Goal: Navigation & Orientation: Find specific page/section

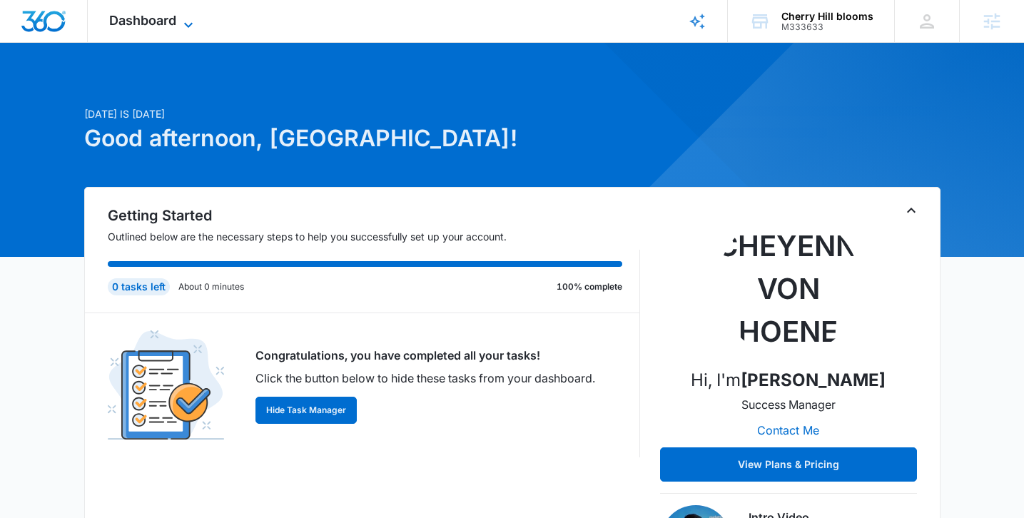
click at [193, 21] on icon at bounding box center [188, 24] width 17 height 17
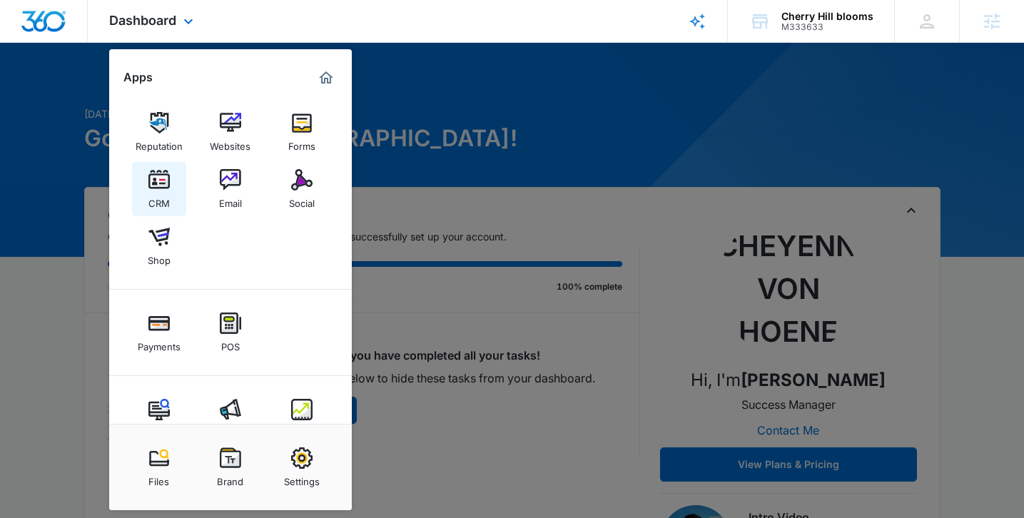
click at [153, 191] on div "CRM" at bounding box center [158, 200] width 21 height 19
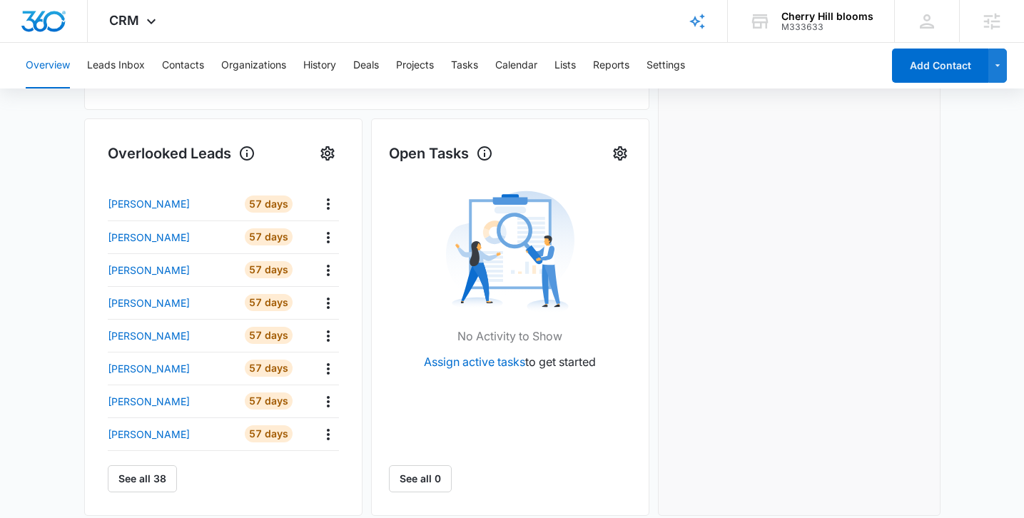
scroll to position [469, 0]
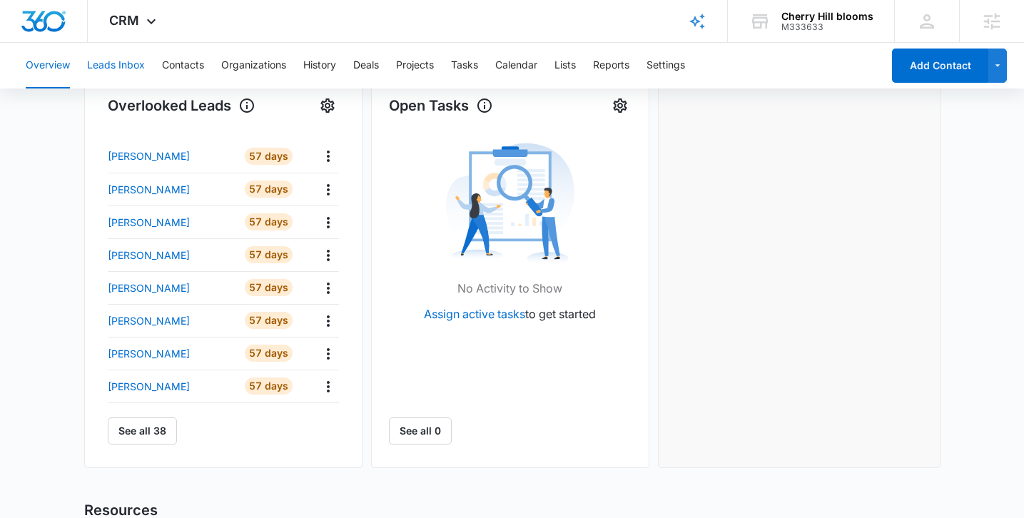
click at [135, 60] on button "Leads Inbox" at bounding box center [116, 66] width 58 height 46
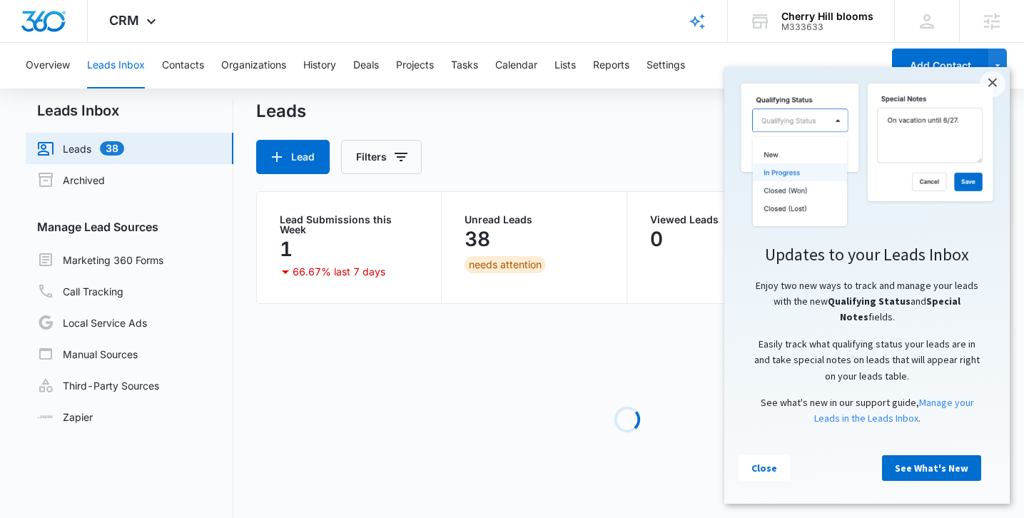
scroll to position [16, 0]
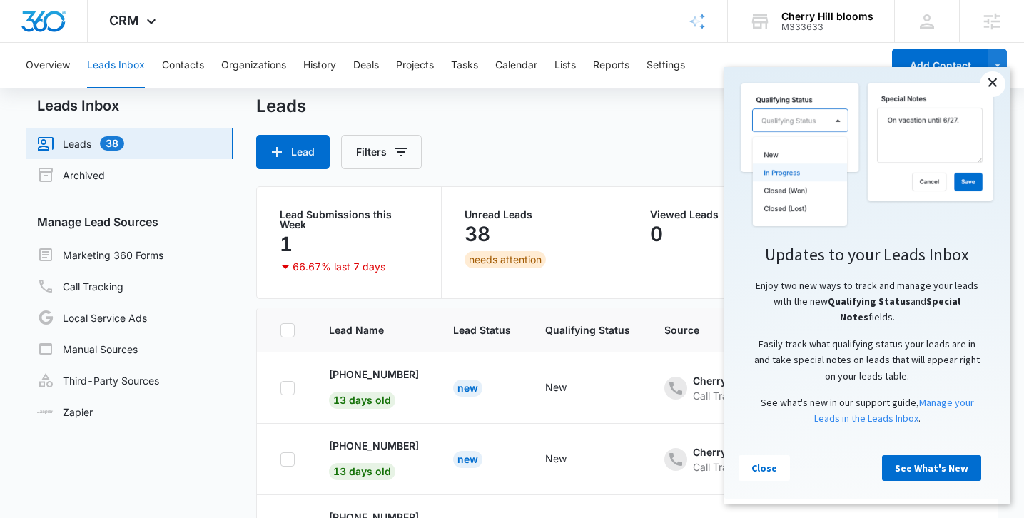
click at [999, 84] on link "×" at bounding box center [993, 84] width 26 height 26
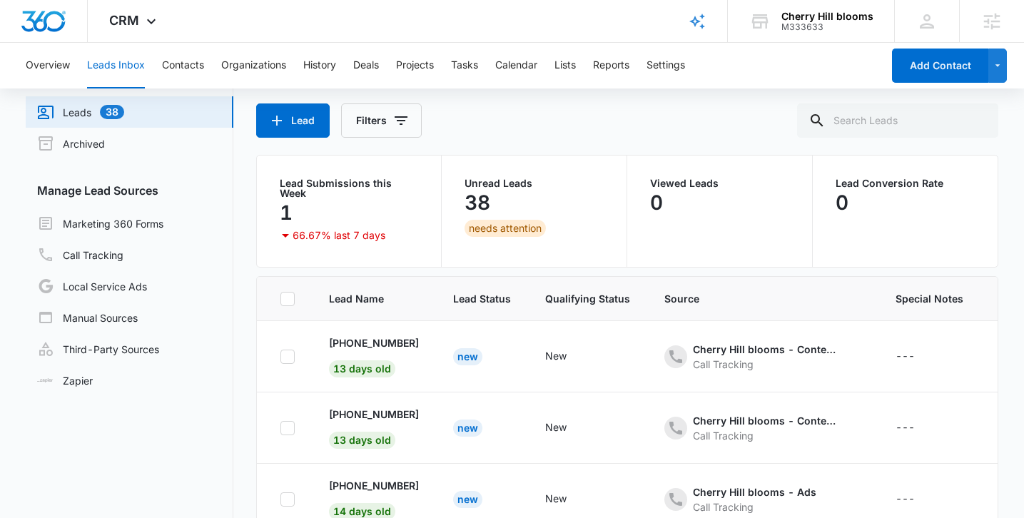
scroll to position [0, 0]
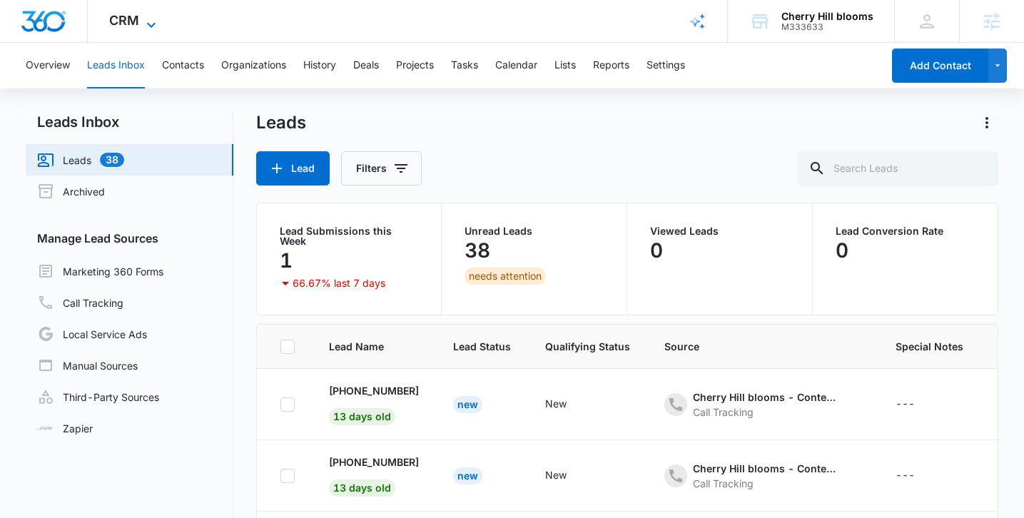
click at [143, 23] on icon at bounding box center [151, 24] width 17 height 17
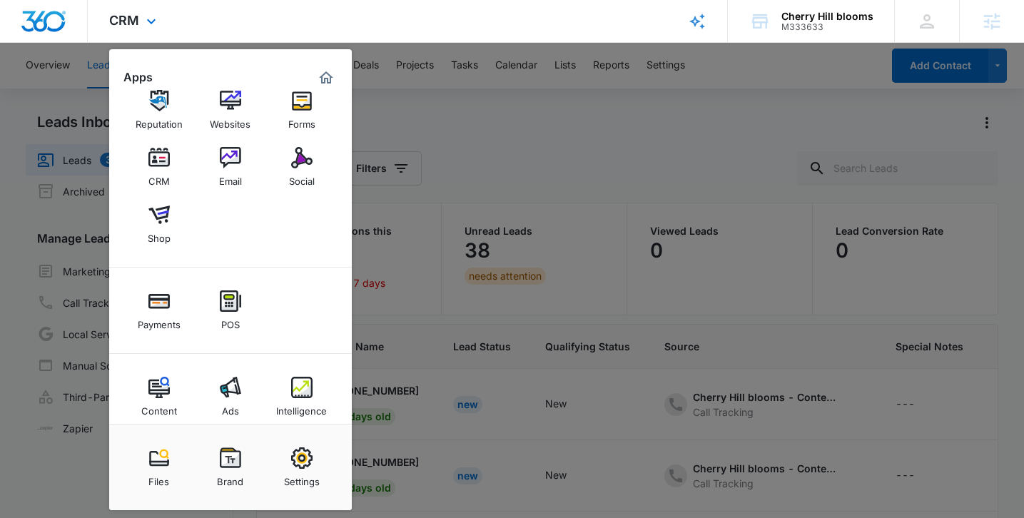
scroll to position [36, 0]
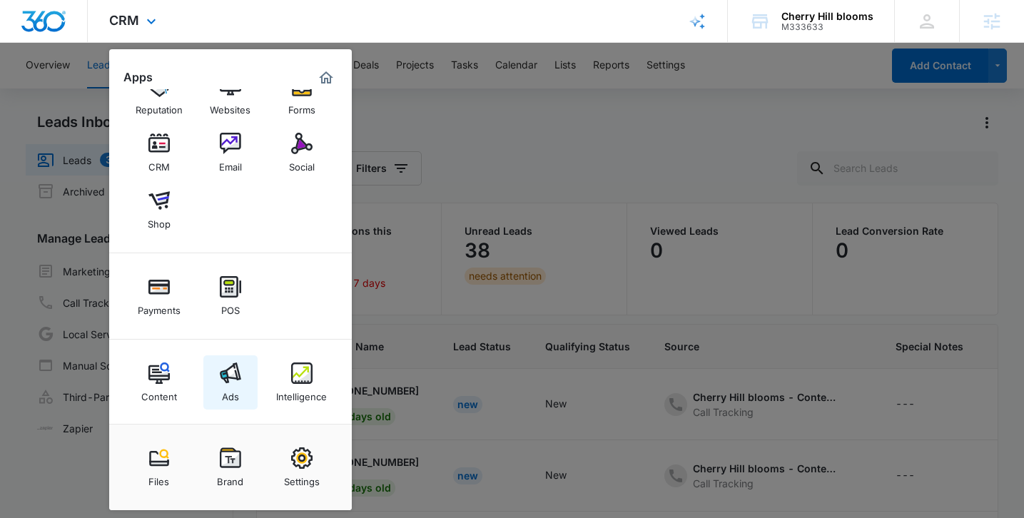
click at [235, 386] on div "Ads" at bounding box center [230, 393] width 17 height 19
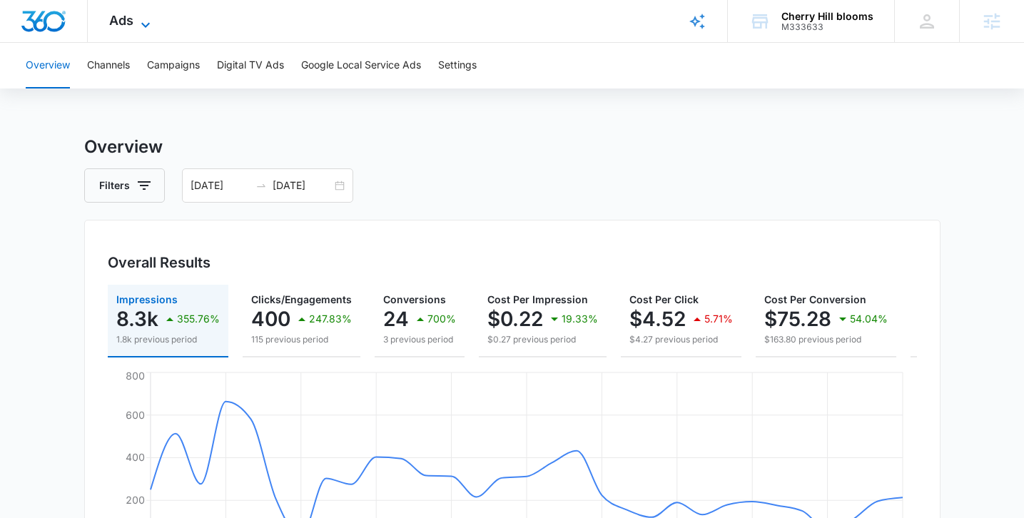
click at [138, 27] on icon at bounding box center [145, 24] width 17 height 17
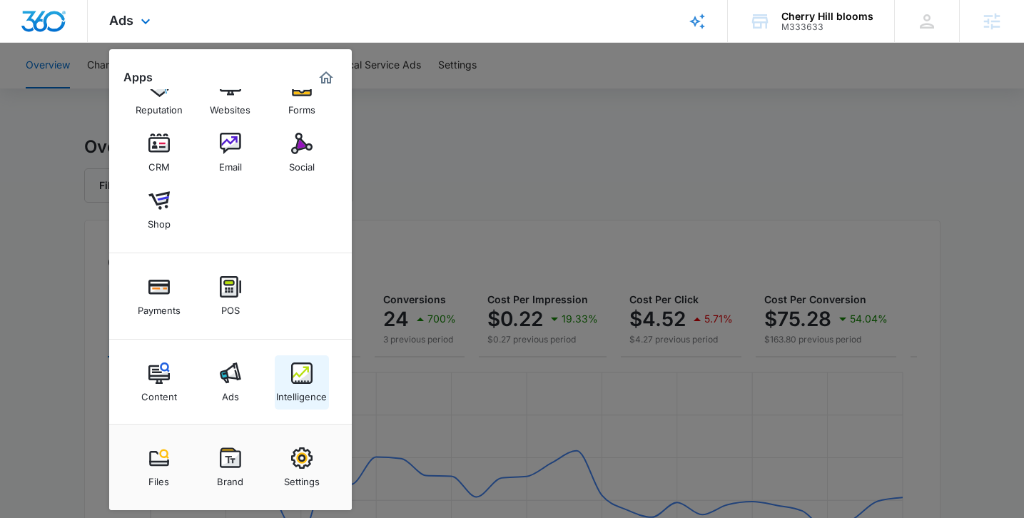
click at [306, 377] on img at bounding box center [301, 373] width 21 height 21
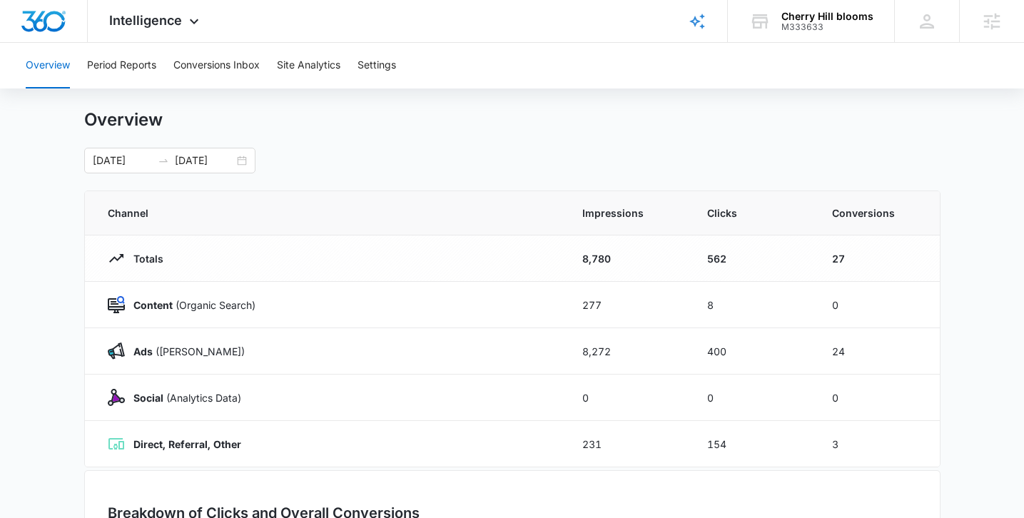
scroll to position [24, 0]
drag, startPoint x: 833, startPoint y: 213, endPoint x: 919, endPoint y: 219, distance: 86.6
click at [919, 219] on th "Conversions" at bounding box center [877, 215] width 125 height 44
click at [937, 227] on th "Conversions" at bounding box center [877, 215] width 125 height 44
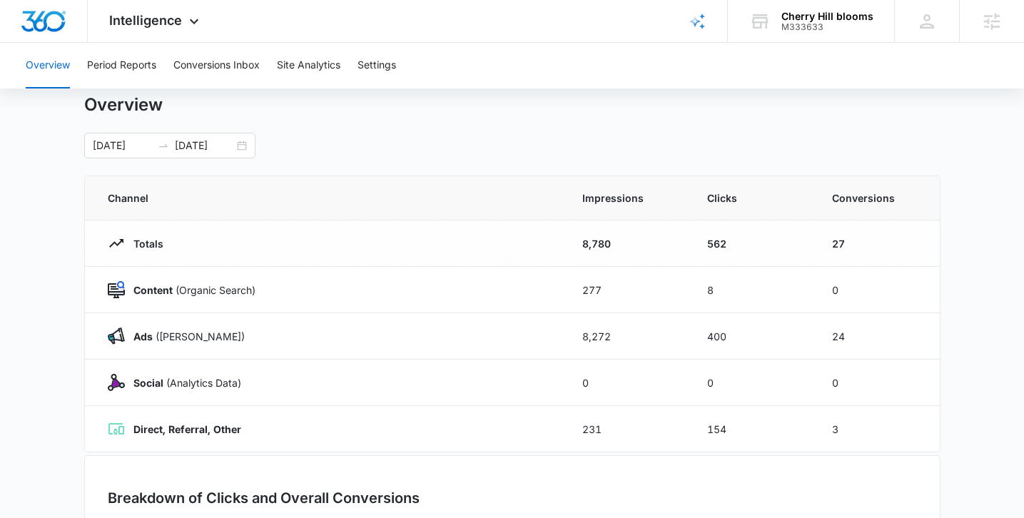
scroll to position [38, 0]
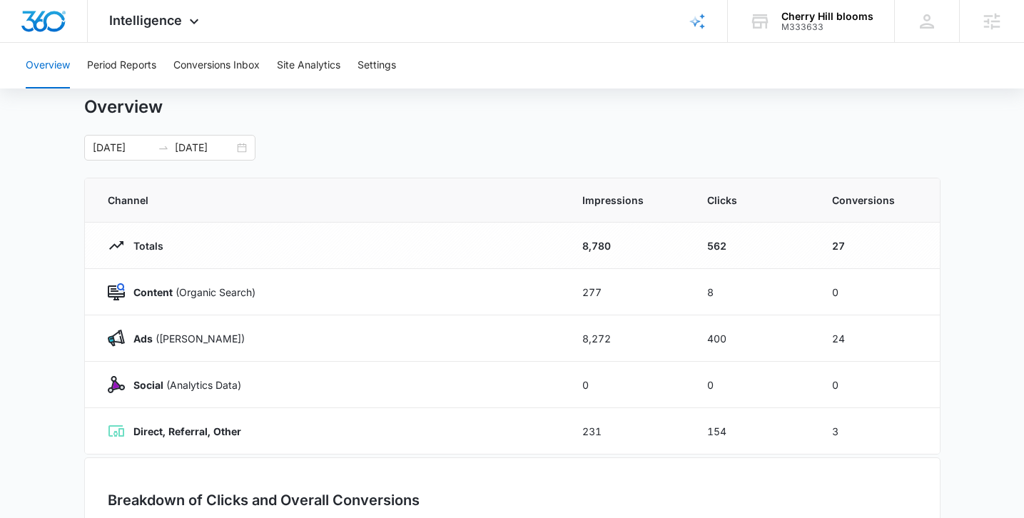
click at [953, 250] on main "Overview 08/04/2025 09/03/2025 Channel Impressions Clicks Conversions Totals 8,…" at bounding box center [512, 471] width 1024 height 750
click at [191, 24] on icon at bounding box center [194, 24] width 9 height 5
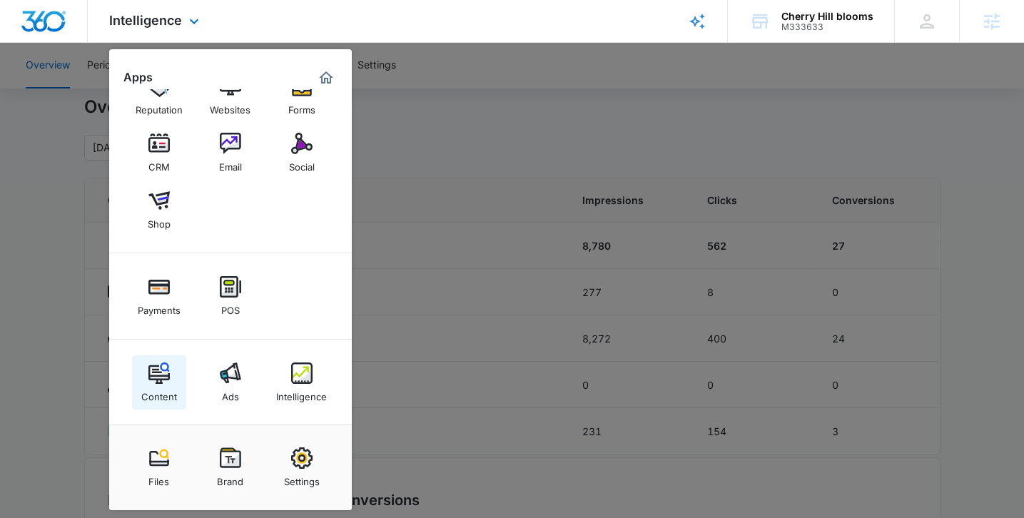
click at [154, 384] on div "Content" at bounding box center [159, 393] width 36 height 19
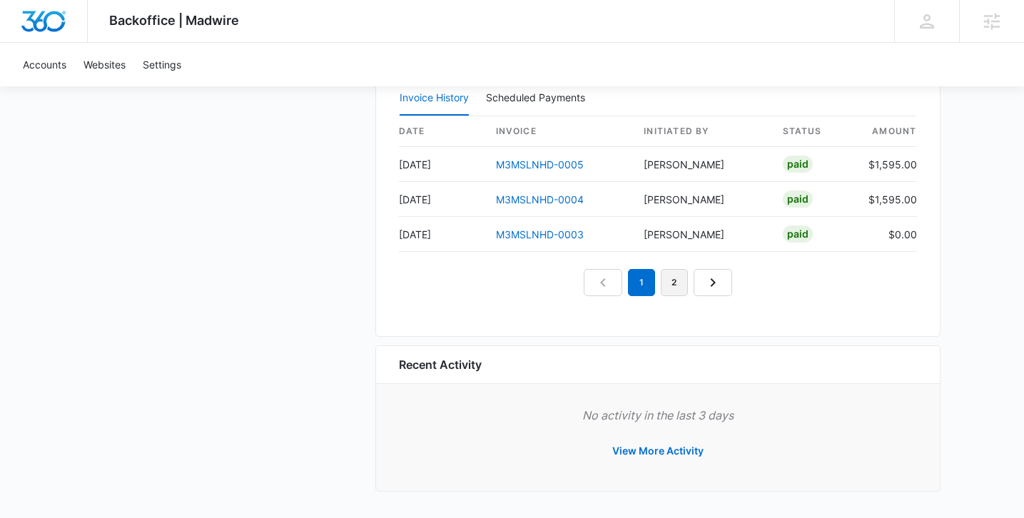
click at [677, 280] on link "2" at bounding box center [674, 282] width 27 height 27
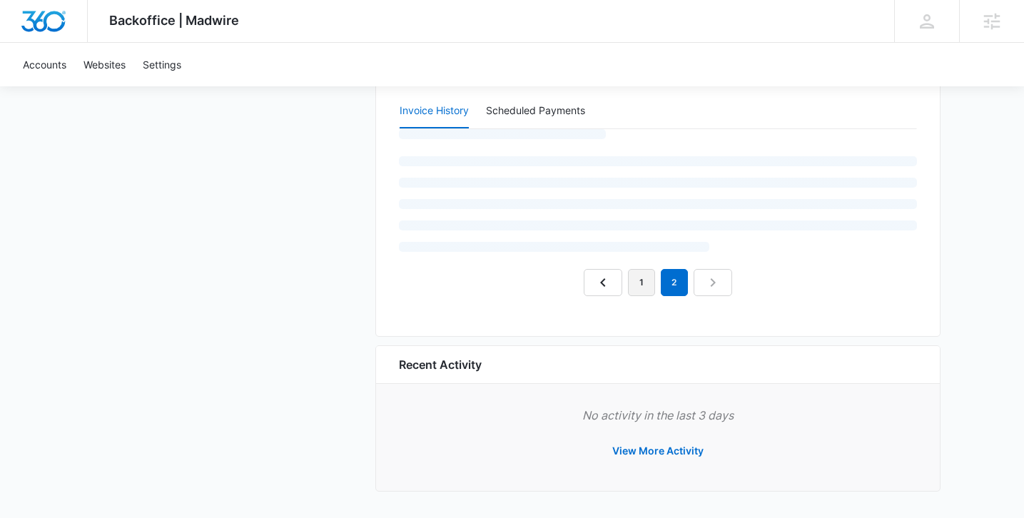
scroll to position [1411, 0]
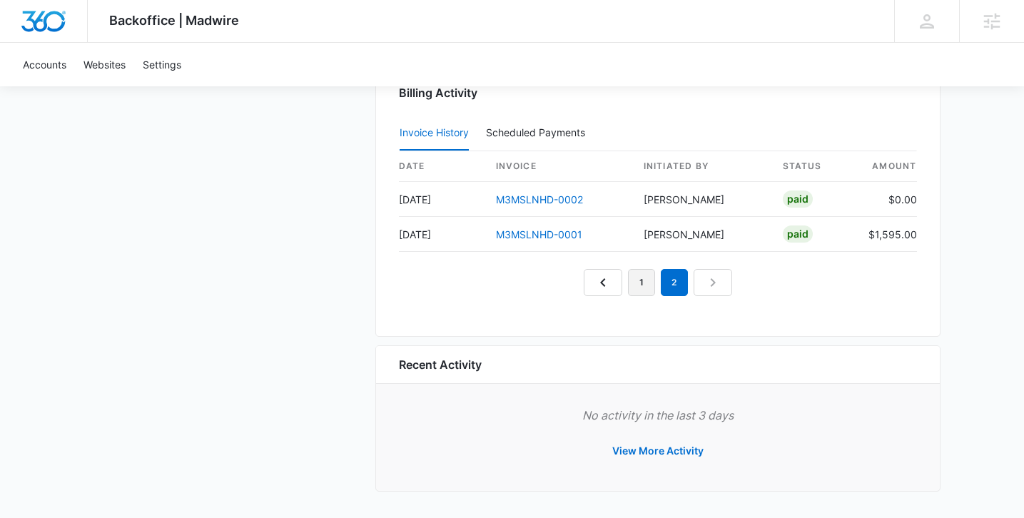
click at [628, 283] on link "1" at bounding box center [641, 282] width 27 height 27
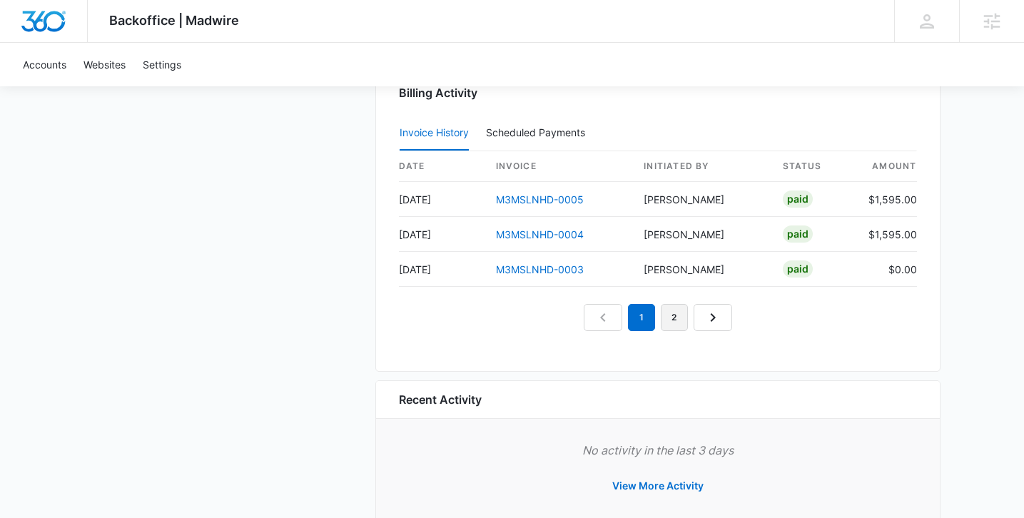
click at [675, 313] on link "2" at bounding box center [674, 317] width 27 height 27
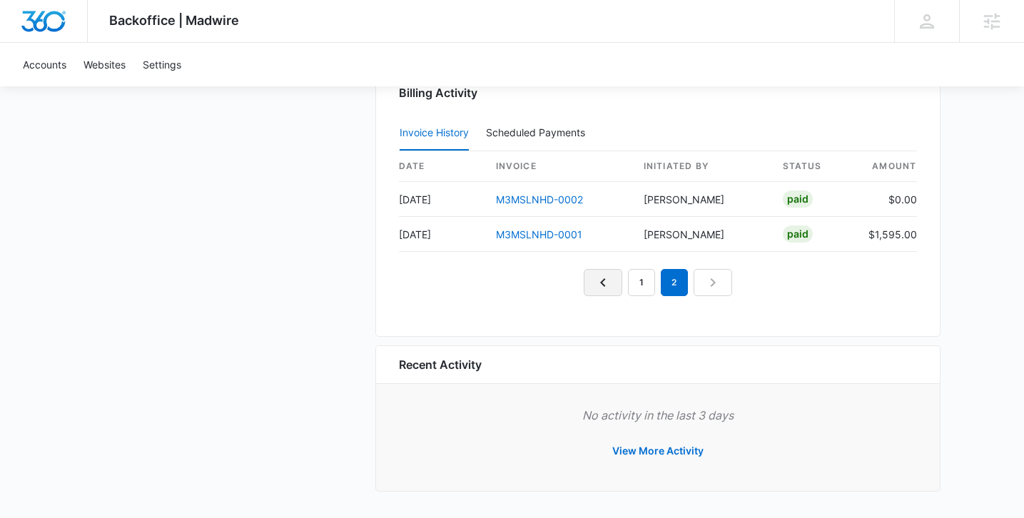
click at [611, 283] on icon "Previous Page" at bounding box center [603, 282] width 17 height 17
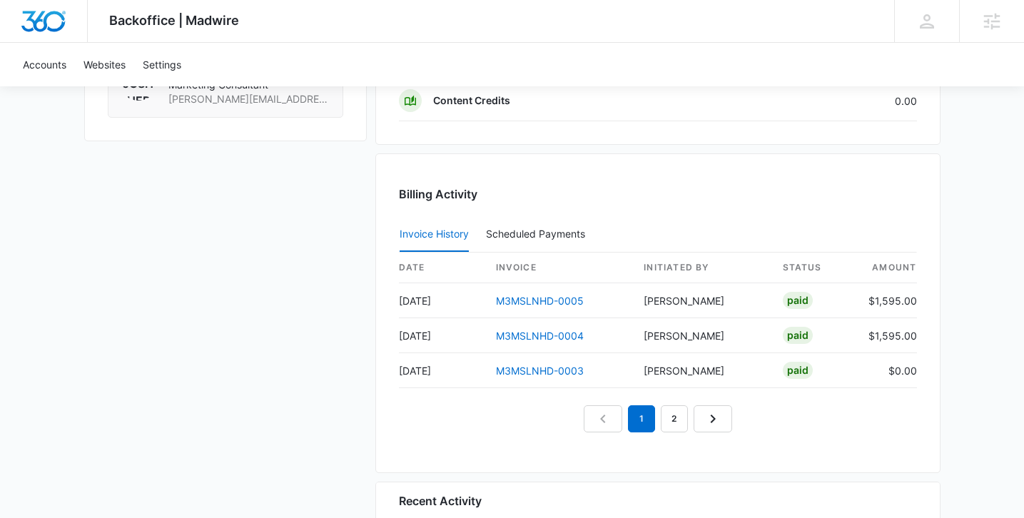
scroll to position [1309, 0]
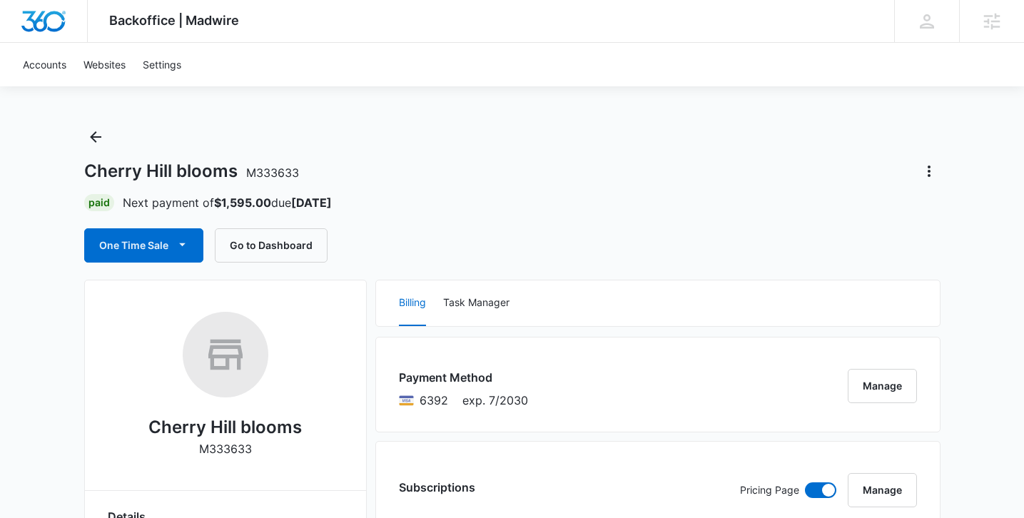
scroll to position [0, 0]
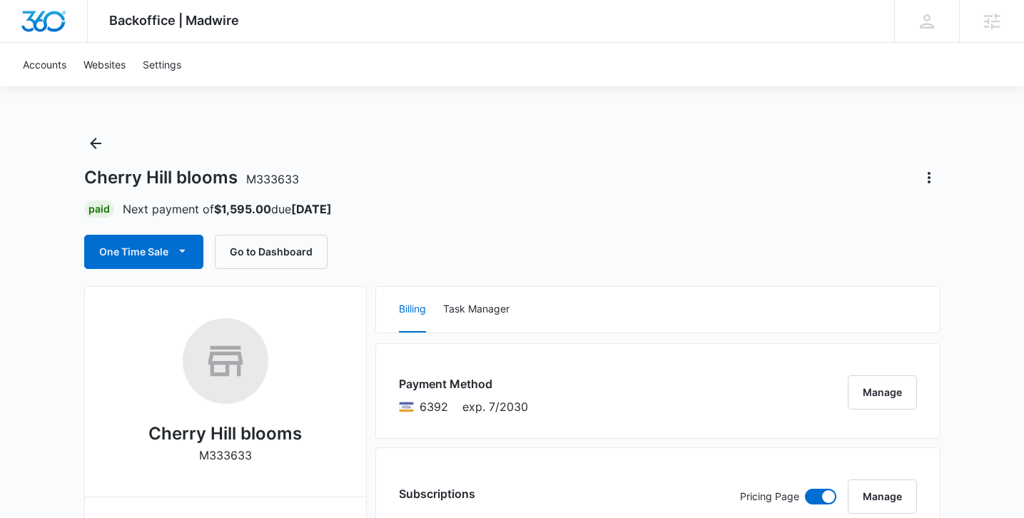
click at [616, 220] on div "Cherry Hill blooms M333633 Paid Next payment of $1,595.00 due Sep 20 One Time S…" at bounding box center [512, 200] width 857 height 137
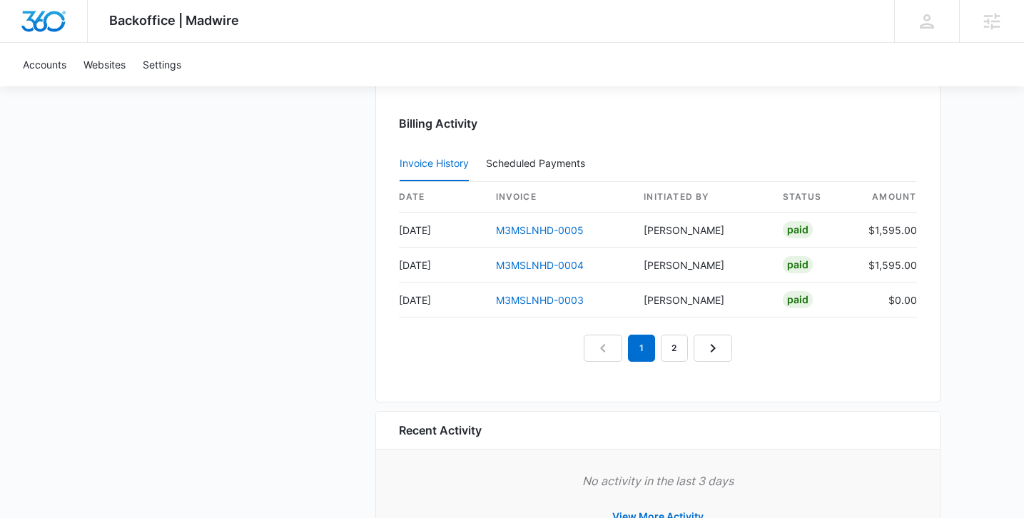
scroll to position [1379, 0]
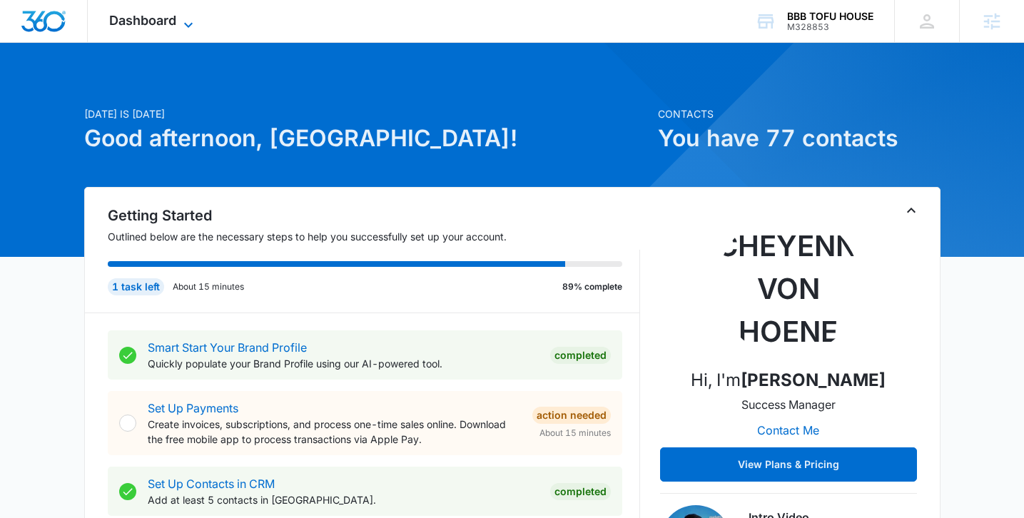
click at [172, 20] on span "Dashboard" at bounding box center [142, 20] width 67 height 15
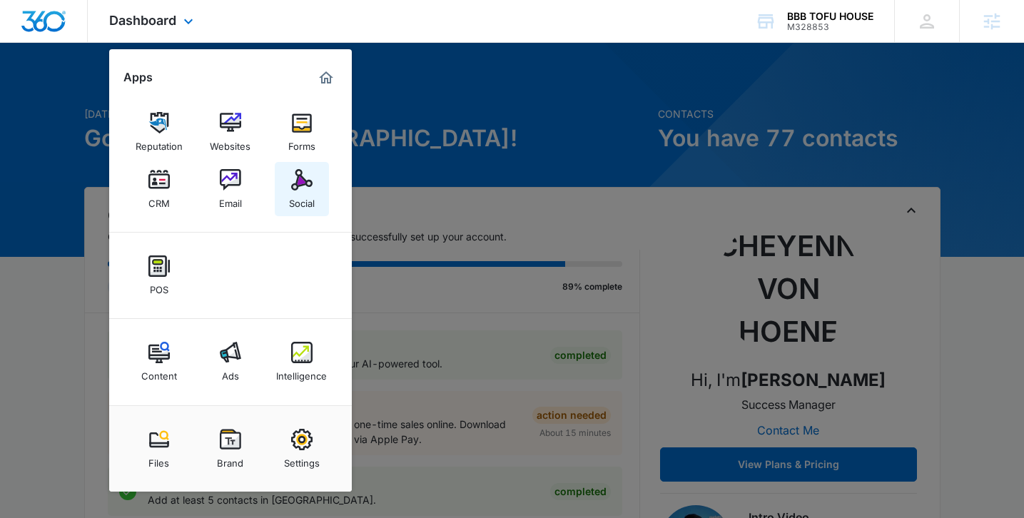
click at [298, 184] on img at bounding box center [301, 179] width 21 height 21
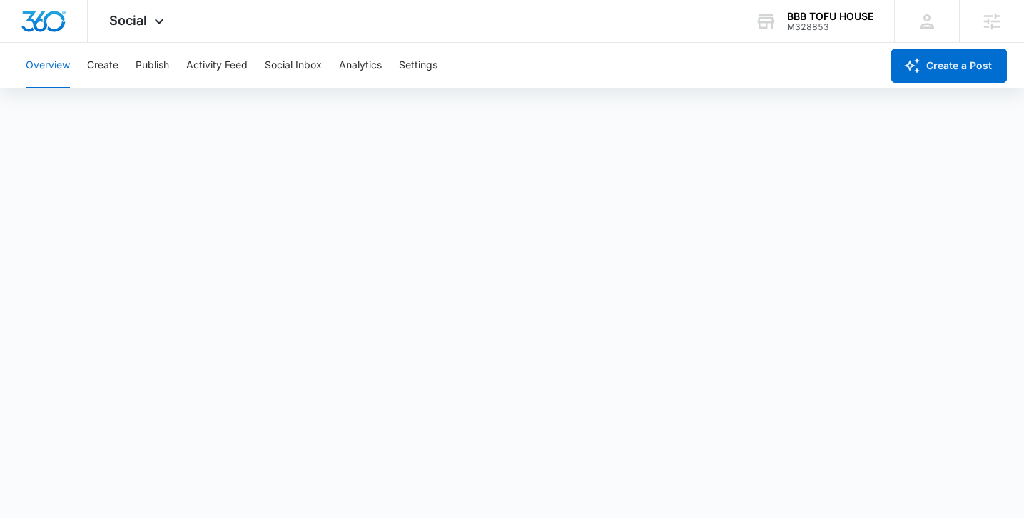
click at [122, 64] on div "Overview Create Publish Activity Feed Social Inbox Analytics Settings" at bounding box center [449, 66] width 865 height 46
click at [109, 58] on button "Create" at bounding box center [102, 66] width 31 height 46
